Goal: Transaction & Acquisition: Purchase product/service

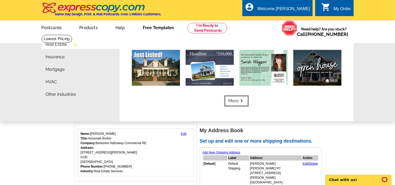
click at [239, 101] on icon "keyboard_arrow_right" at bounding box center [241, 101] width 6 height 0
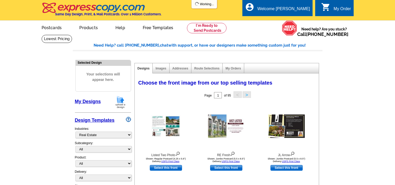
select select "785"
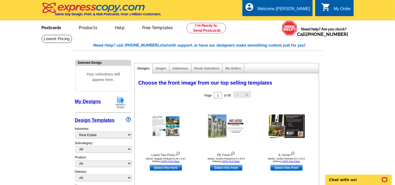
click at [53, 29] on link "Postcards" at bounding box center [51, 27] width 36 height 12
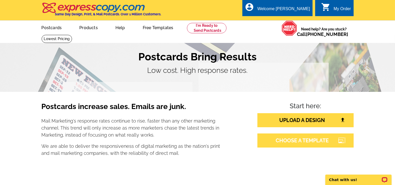
click at [311, 142] on link "CHOOSE A TEMPLATE" at bounding box center [305, 140] width 96 height 14
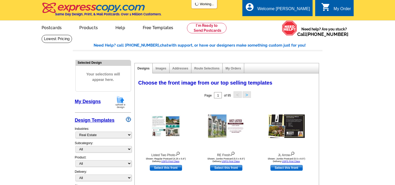
select select "785"
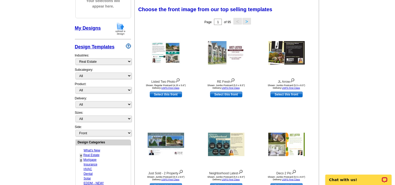
scroll to position [82, 0]
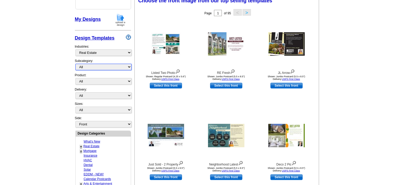
select select "789"
click option "Just Sold" at bounding box center [0, 0] width 0 height 0
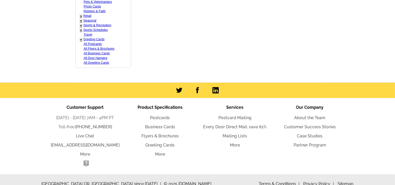
scroll to position [345, 0]
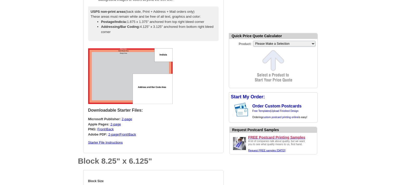
scroll to position [611, 0]
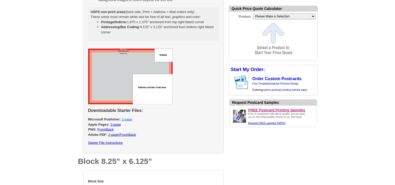
click at [128, 120] on link "2-page" at bounding box center [127, 119] width 10 height 4
select select "2"
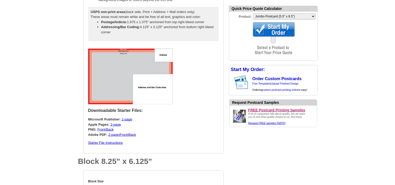
scroll to position [0, 0]
